Goal: Task Accomplishment & Management: Manage account settings

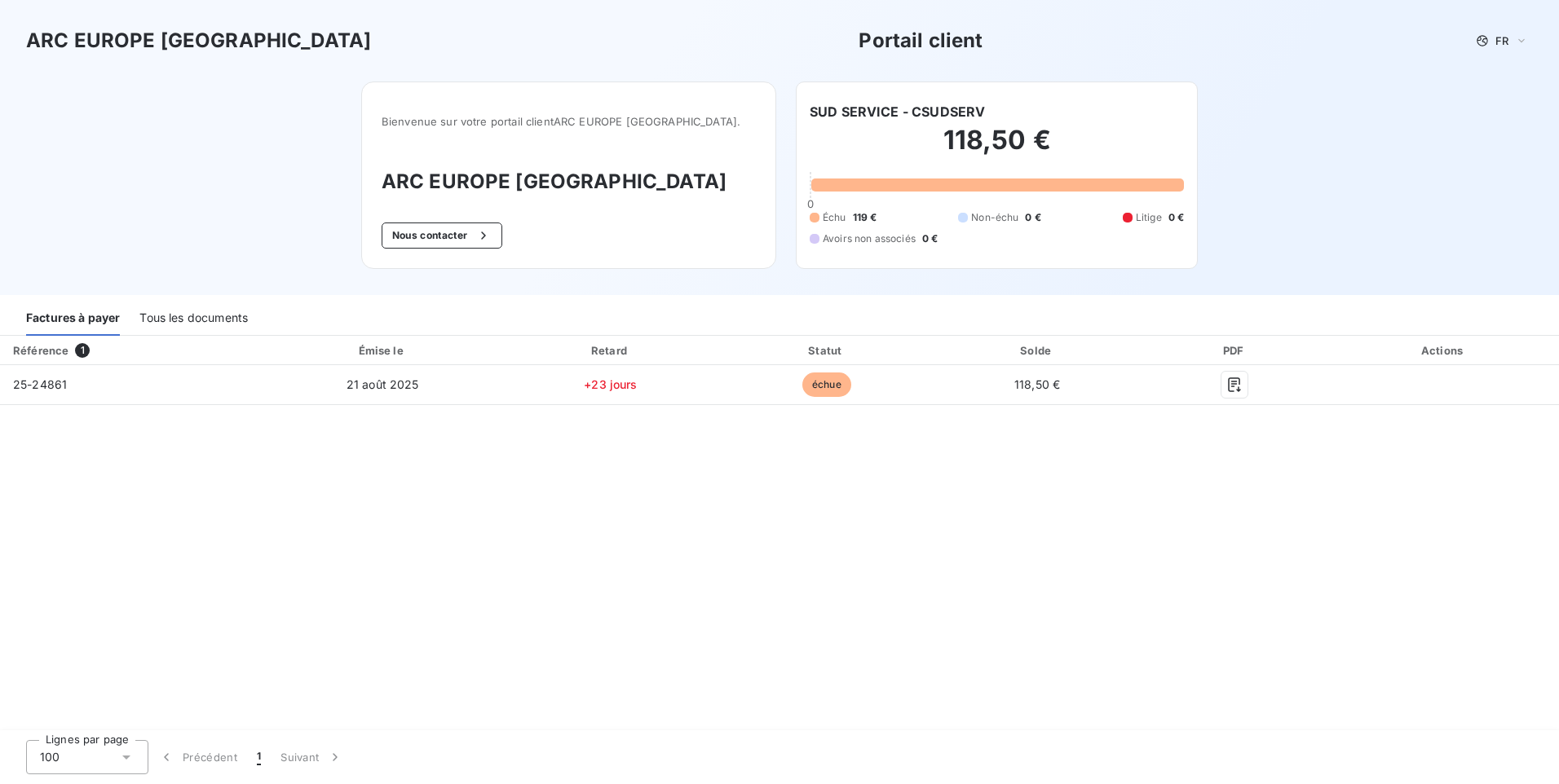
click at [80, 317] on div "Factures à payer" at bounding box center [73, 319] width 94 height 34
